Goal: Find specific page/section: Find specific page/section

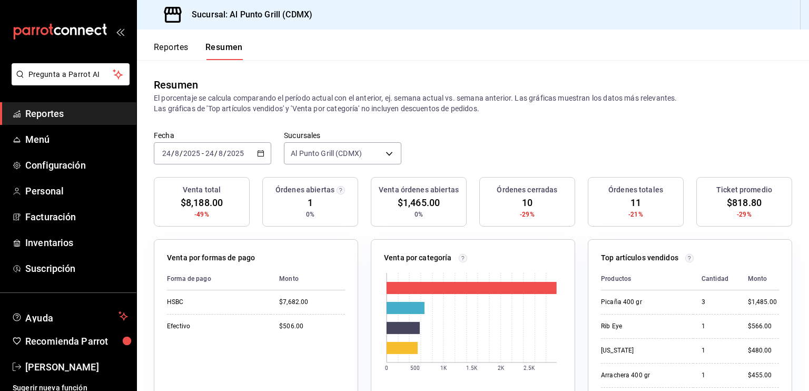
click at [54, 110] on span "Reportes" at bounding box center [76, 113] width 103 height 14
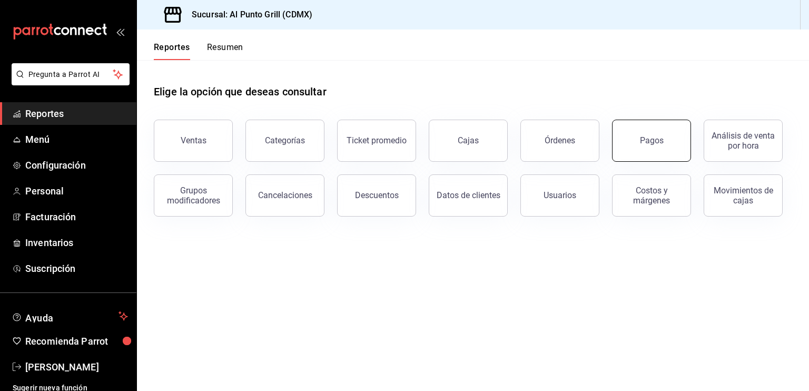
click at [635, 161] on div "Ventas Categorías Ticket promedio Cajas Órdenes Pagos Análisis de venta por hor…" at bounding box center [466, 162] width 651 height 110
click at [651, 135] on button "Pagos" at bounding box center [651, 141] width 79 height 42
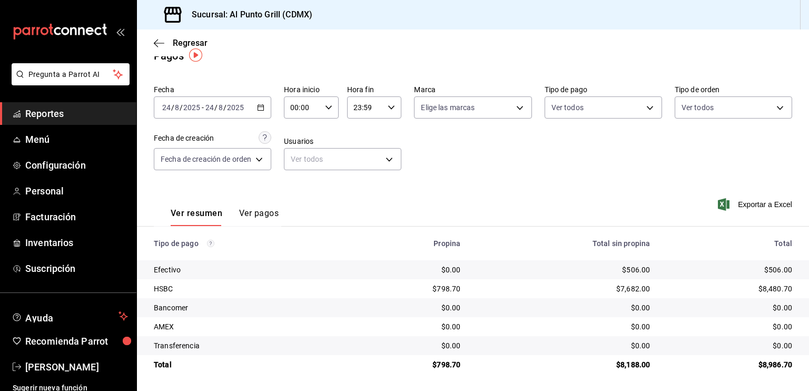
scroll to position [17, 0]
click at [299, 300] on td "Bancomer" at bounding box center [246, 307] width 218 height 19
click at [746, 207] on span "Exportar a Excel" at bounding box center [756, 204] width 72 height 13
click at [159, 46] on icon "button" at bounding box center [159, 42] width 11 height 9
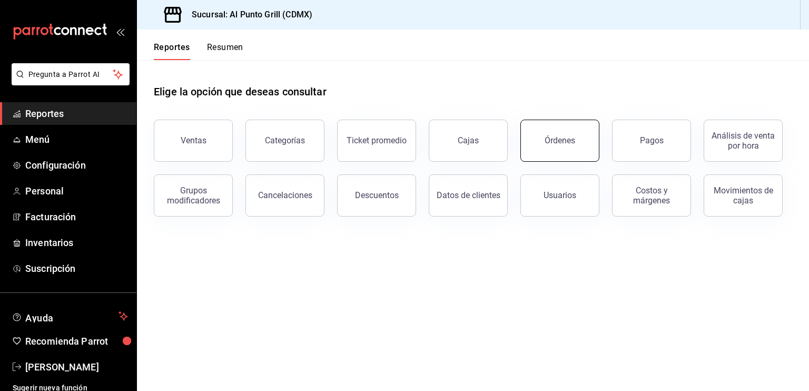
click at [571, 149] on button "Órdenes" at bounding box center [560, 141] width 79 height 42
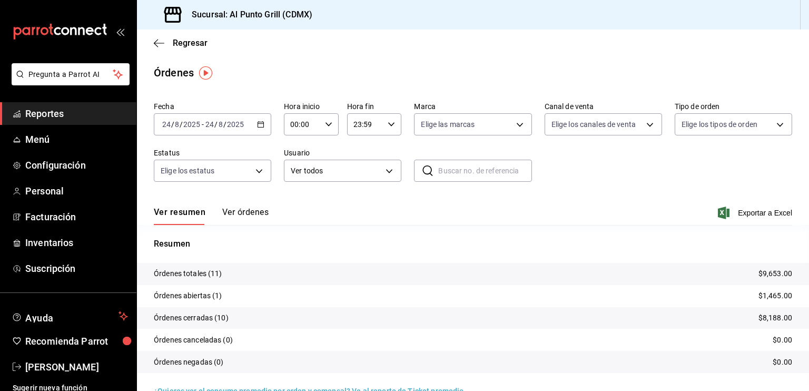
click at [242, 218] on button "Ver órdenes" at bounding box center [245, 216] width 46 height 18
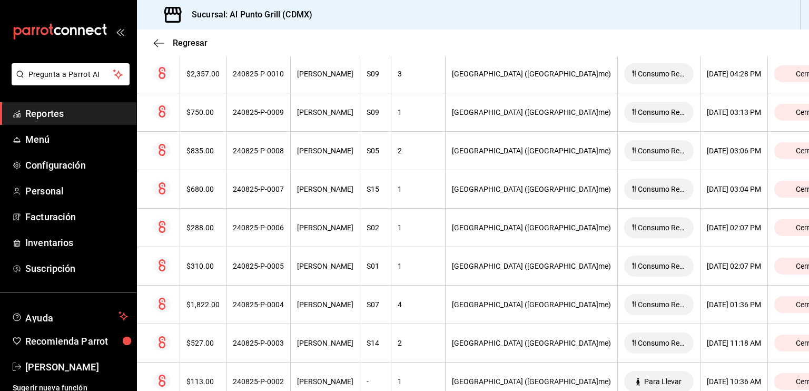
scroll to position [339, 0]
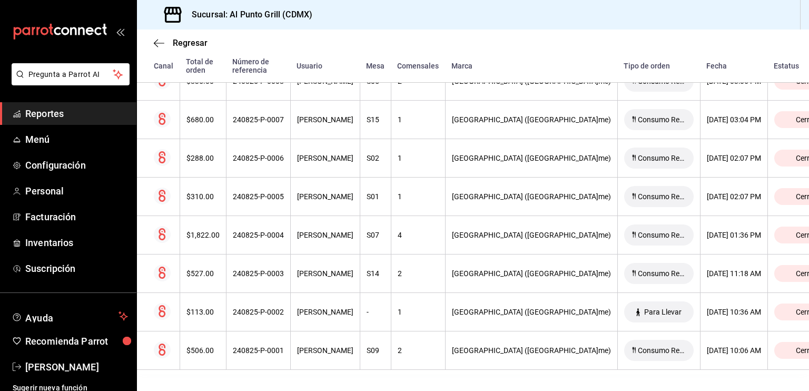
click at [120, 32] on icon "open_drawer_menu" at bounding box center [122, 32] width 5 height 8
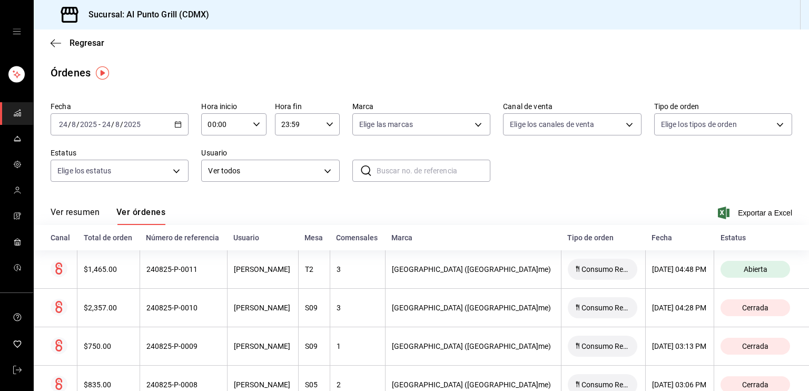
scroll to position [0, 0]
click at [232, 77] on div "Órdenes" at bounding box center [422, 73] width 776 height 16
click at [23, 32] on div "mailbox folders" at bounding box center [16, 31] width 33 height 63
click at [19, 32] on icon "open drawer" at bounding box center [17, 31] width 8 height 8
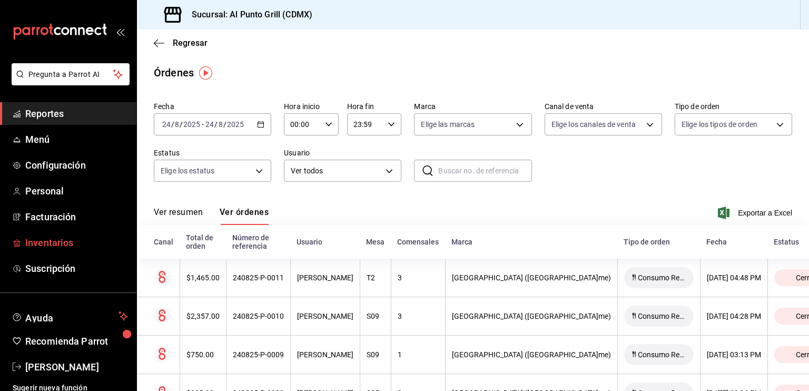
scroll to position [6, 0]
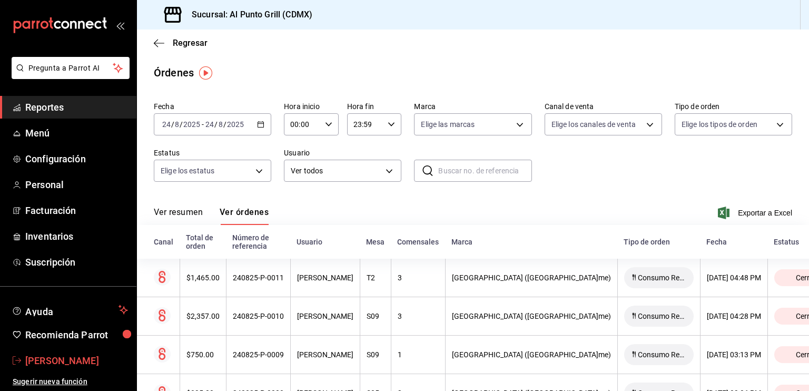
click at [53, 361] on span "[PERSON_NAME]" at bounding box center [76, 361] width 103 height 14
